Goal: Task Accomplishment & Management: Manage account settings

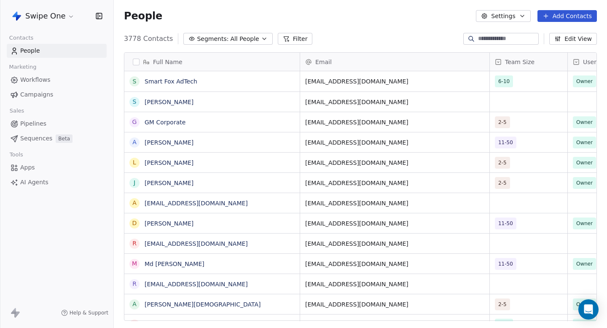
scroll to position [289, 493]
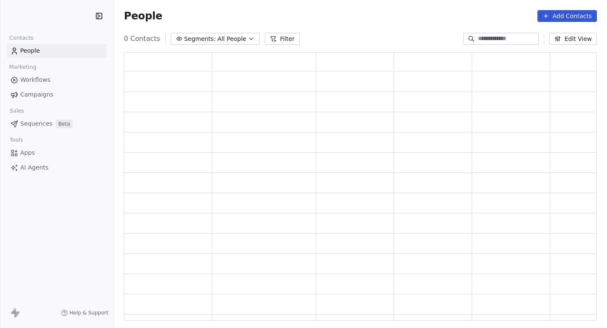
scroll to position [269, 473]
